Goal: Information Seeking & Learning: Learn about a topic

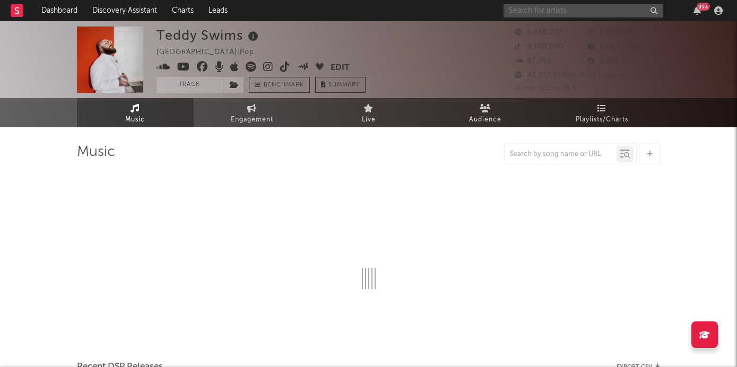
click at [568, 15] on input "text" at bounding box center [583, 10] width 159 height 13
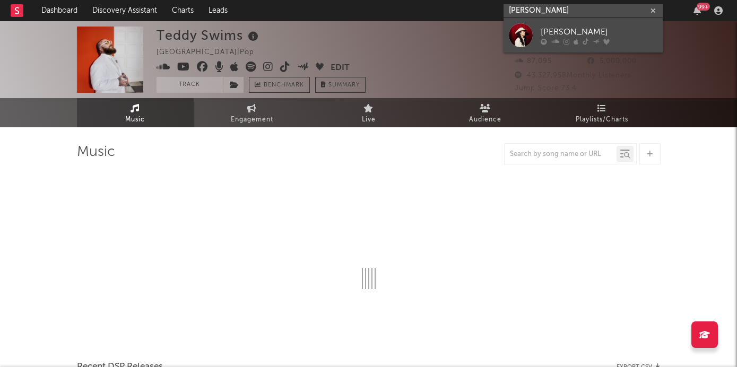
type input "[PERSON_NAME]"
click at [600, 30] on div "[PERSON_NAME]" at bounding box center [599, 31] width 117 height 13
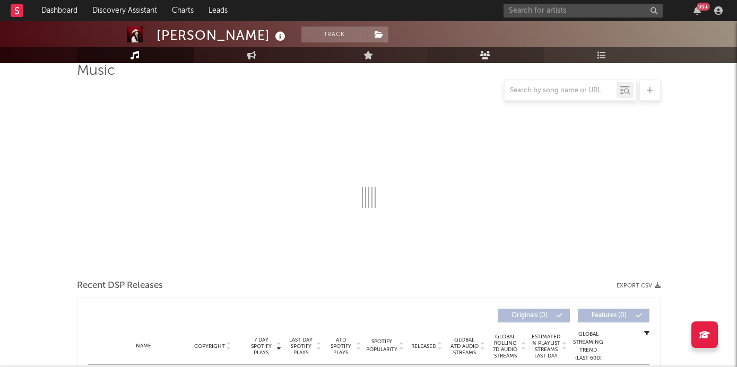
select select "6m"
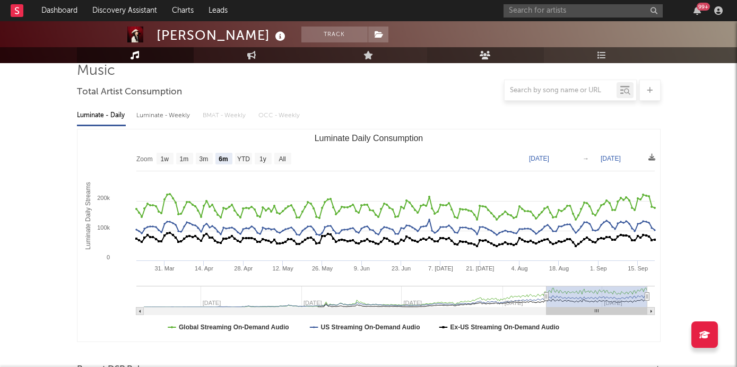
scroll to position [436, 0]
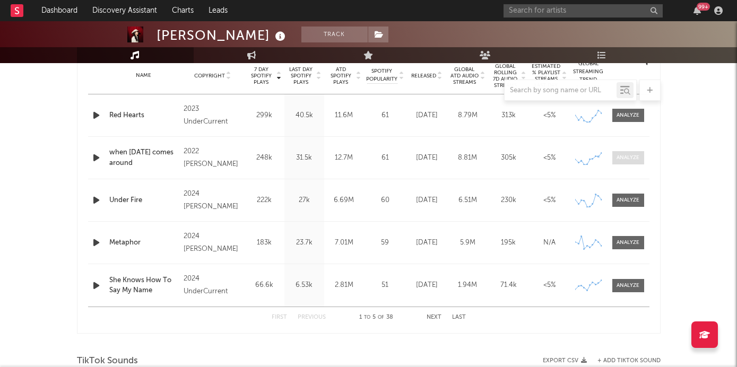
click at [623, 159] on div at bounding box center [628, 158] width 23 height 8
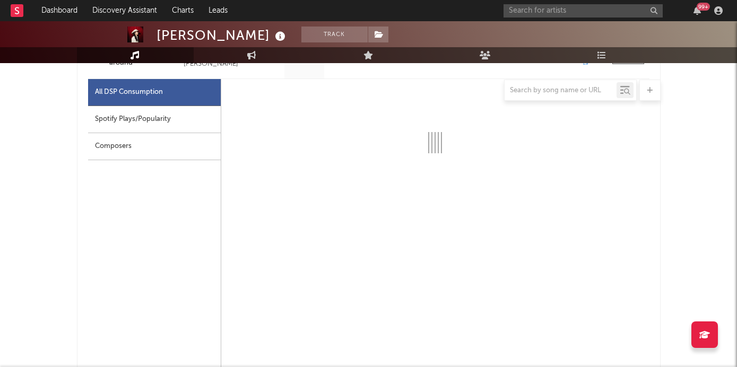
scroll to position [564, 0]
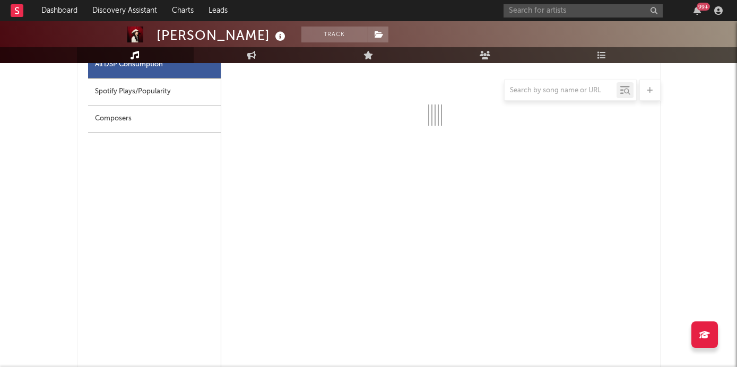
select select "6m"
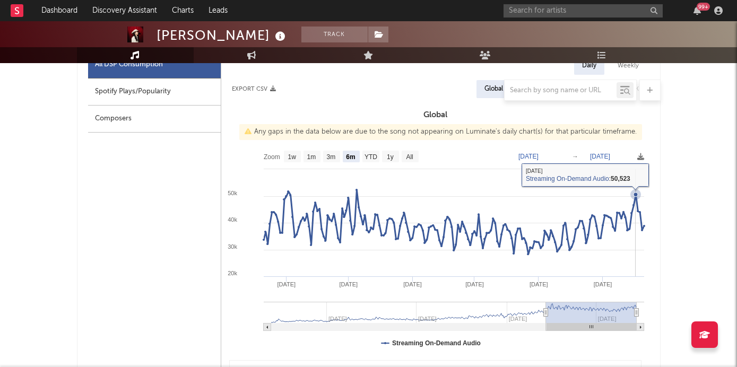
scroll to position [533, 0]
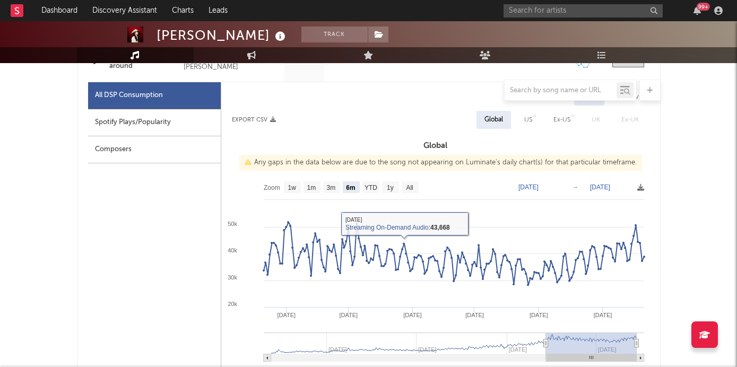
click at [530, 119] on div "US" at bounding box center [528, 120] width 8 height 13
select select "6m"
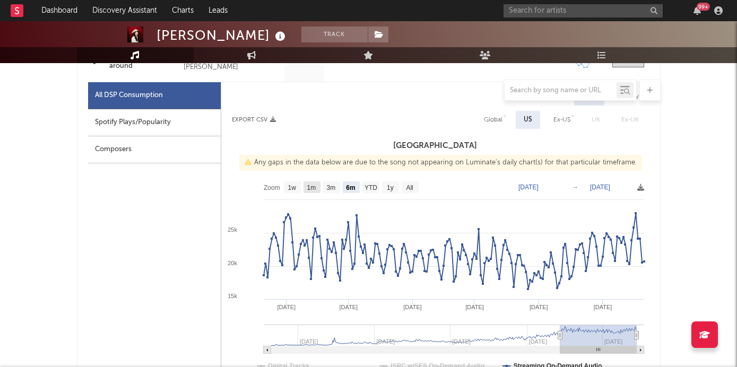
click at [312, 186] on text "1m" at bounding box center [311, 187] width 9 height 7
select select "1m"
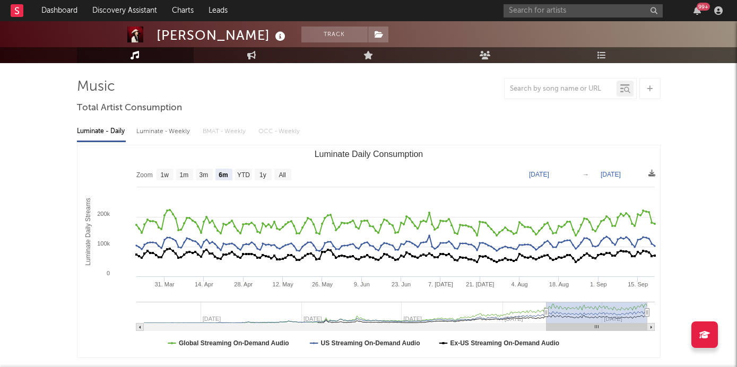
scroll to position [0, 0]
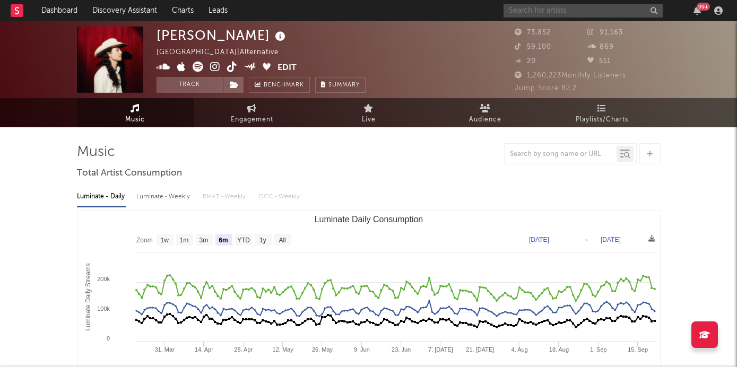
click at [533, 15] on input "text" at bounding box center [583, 10] width 159 height 13
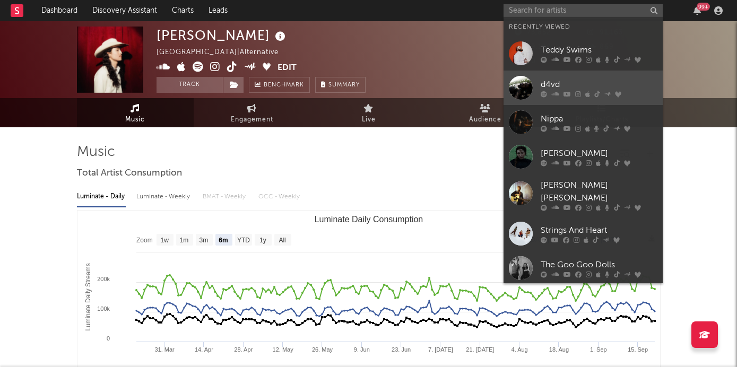
click at [542, 72] on link "d4vd" at bounding box center [583, 88] width 159 height 34
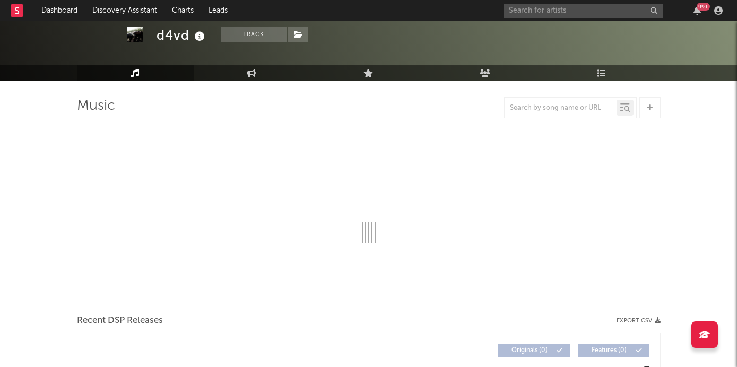
scroll to position [38, 0]
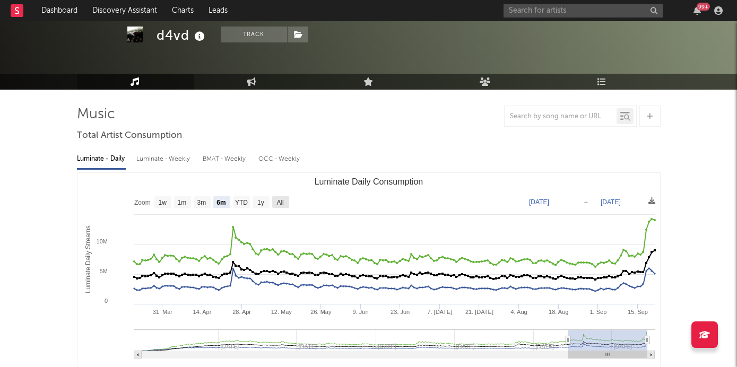
click at [280, 201] on text "All" at bounding box center [279, 202] width 7 height 7
select select "All"
type input "[DATE]"
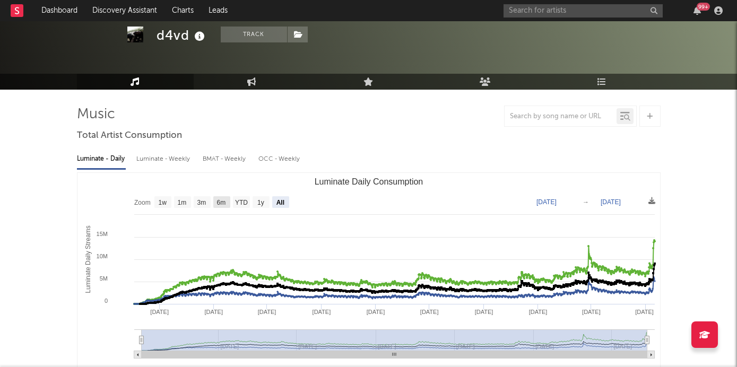
click at [220, 203] on text "6m" at bounding box center [220, 202] width 9 height 7
select select "6m"
type input "[DATE]"
